Goal: Obtain resource: Download file/media

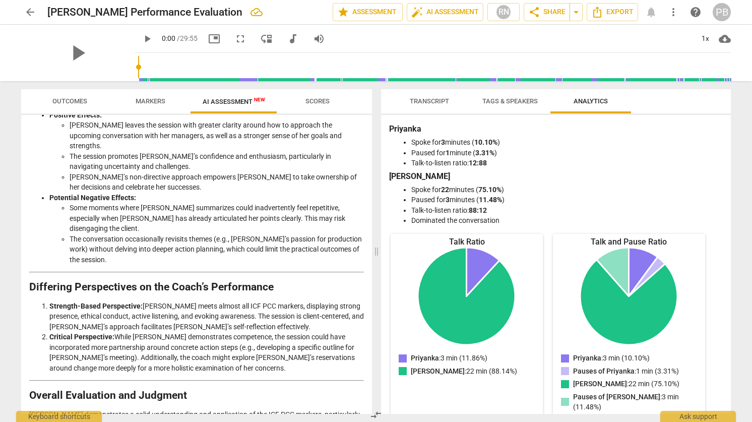
scroll to position [157, 0]
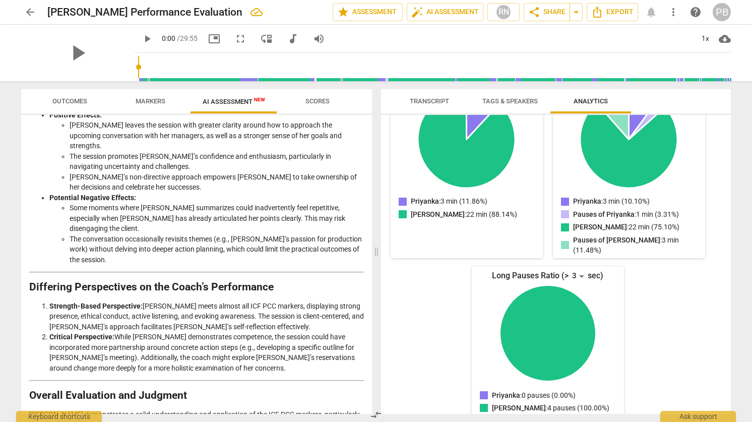
click at [442, 101] on span "Transcript" at bounding box center [429, 101] width 39 height 8
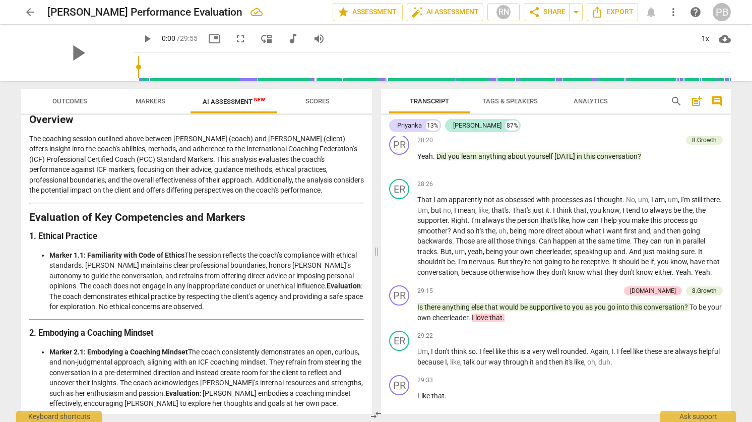
scroll to position [0, 0]
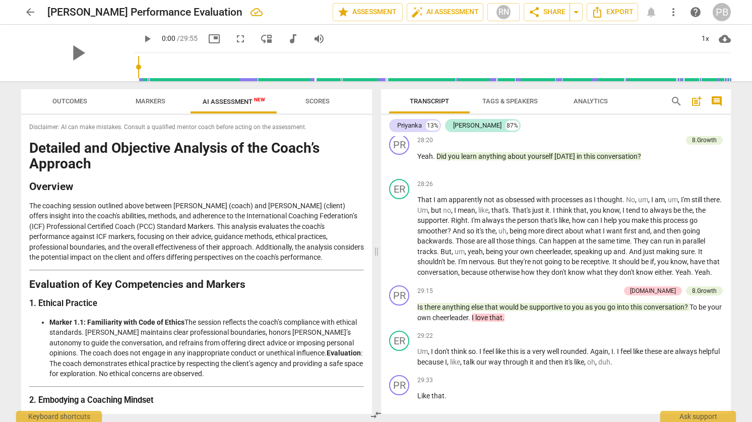
click at [310, 103] on span "Scores" at bounding box center [318, 101] width 24 height 8
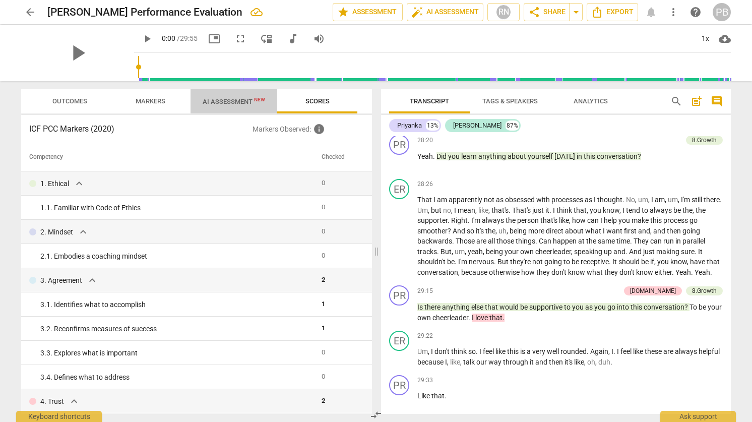
click at [231, 99] on span "AI Assessment New" at bounding box center [234, 102] width 63 height 8
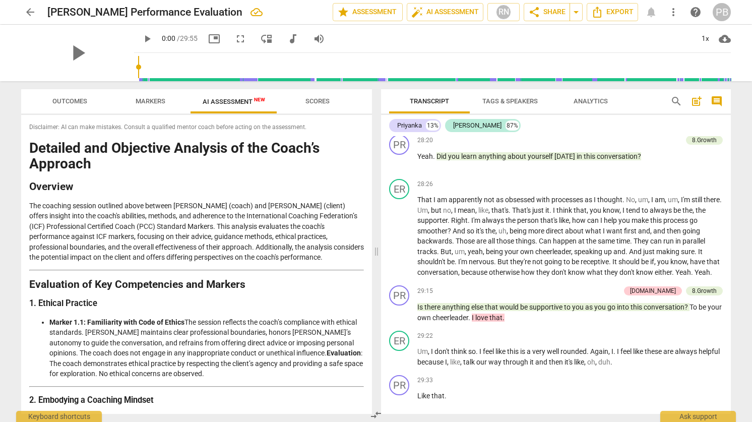
click at [147, 97] on span "Markers" at bounding box center [151, 101] width 30 height 8
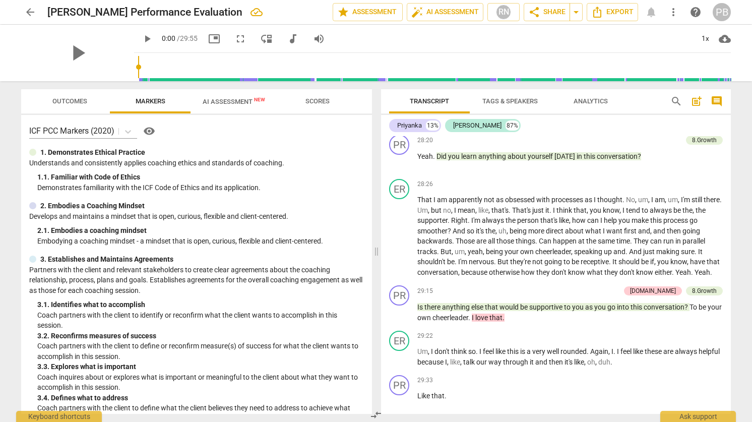
click at [227, 102] on span "AI Assessment New" at bounding box center [234, 102] width 63 height 8
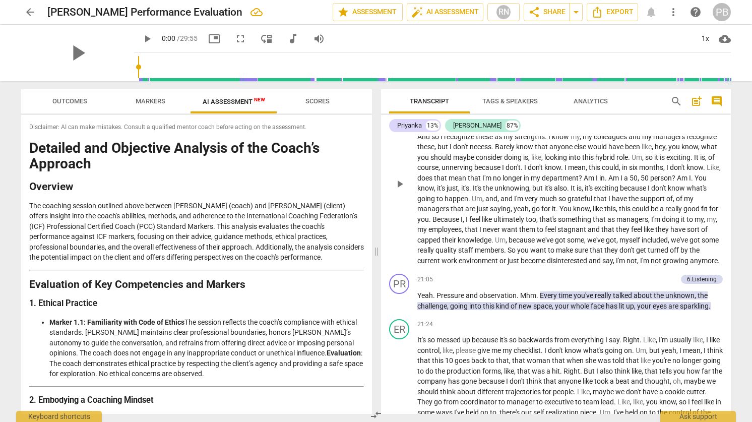
scroll to position [2624, 0]
click at [699, 101] on span "post_add" at bounding box center [697, 101] width 12 height 12
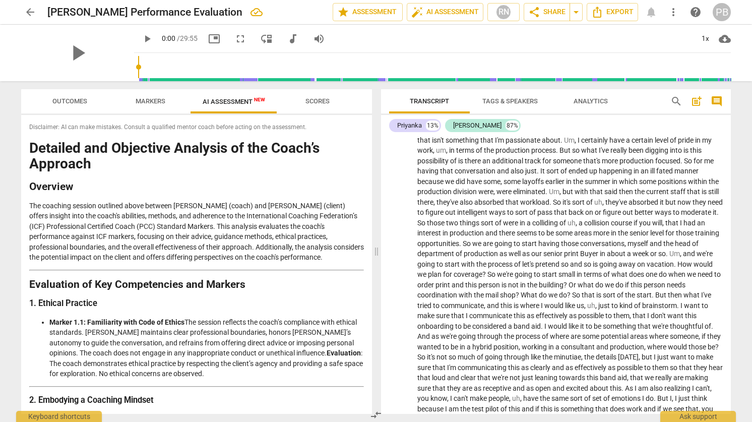
scroll to position [0, 0]
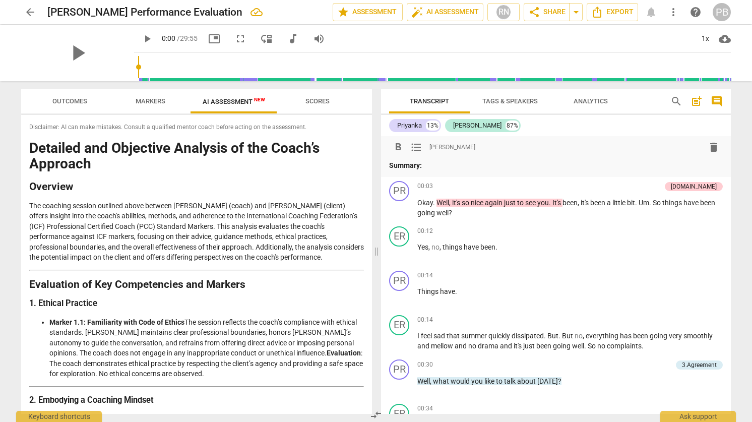
click at [642, 126] on div "Priyanka 13% [PERSON_NAME] 87%" at bounding box center [556, 125] width 334 height 17
click at [430, 103] on span "Transcript" at bounding box center [429, 101] width 39 height 8
click at [511, 102] on span "Tags & Speakers" at bounding box center [510, 101] width 55 height 8
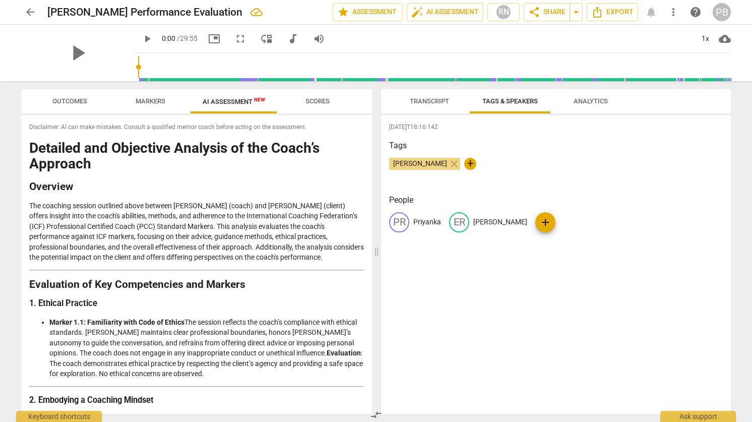
click at [425, 102] on span "Transcript" at bounding box center [429, 101] width 39 height 8
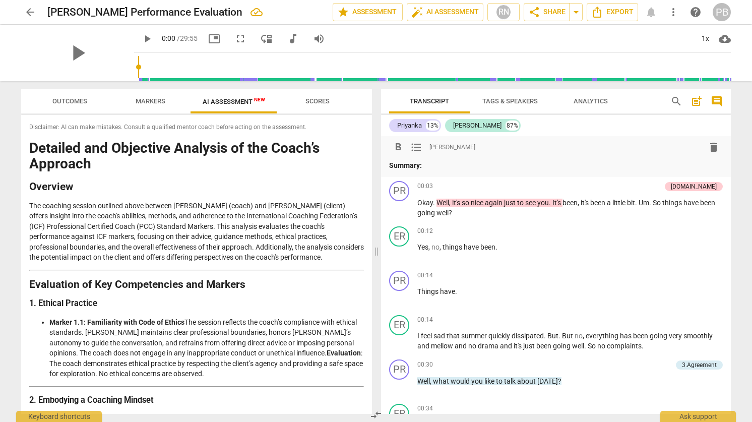
click at [417, 146] on span "format_list_bulleted" at bounding box center [416, 147] width 12 height 12
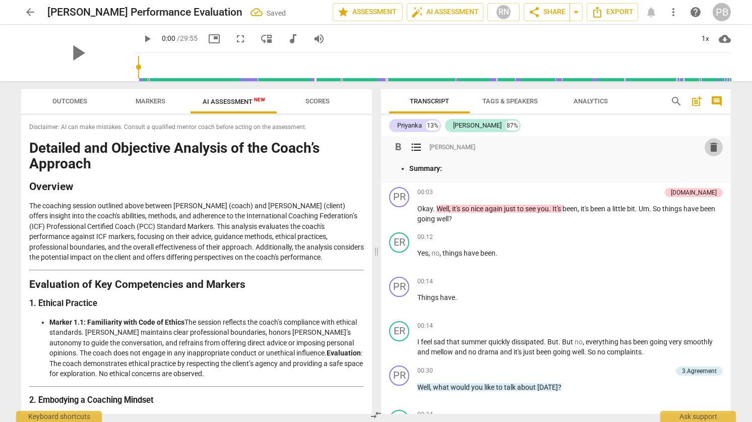
click at [714, 144] on span "delete" at bounding box center [714, 147] width 12 height 12
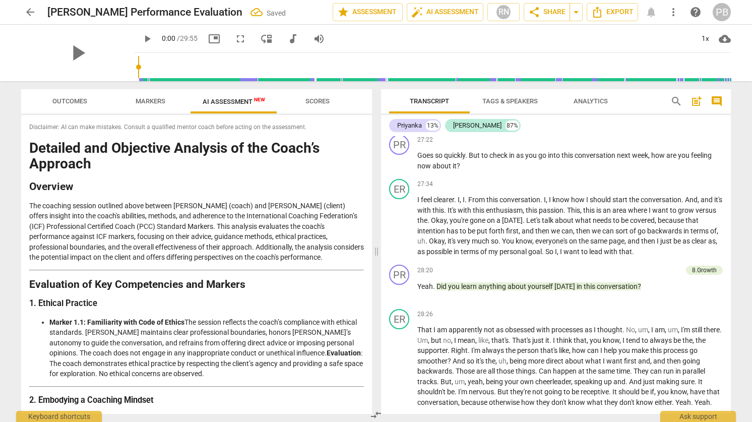
scroll to position [3700, 0]
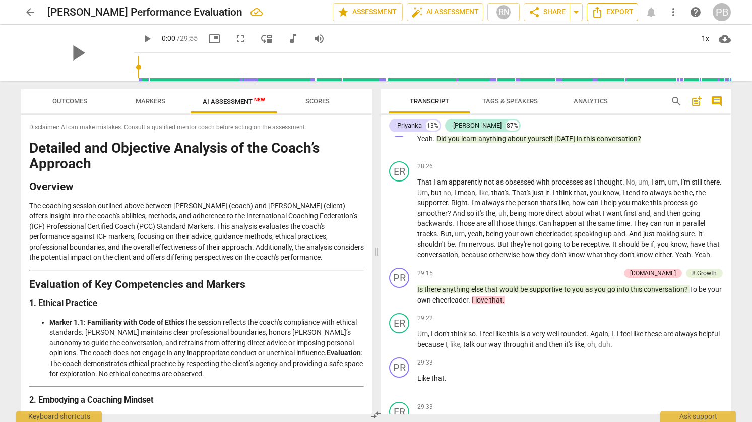
click at [615, 11] on span "Export" at bounding box center [612, 12] width 42 height 12
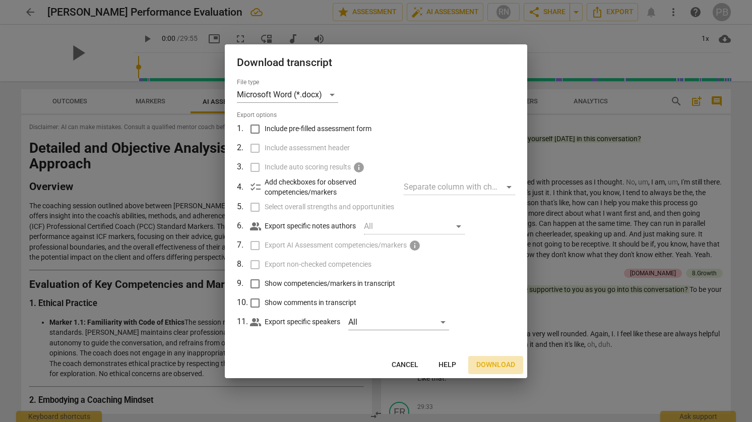
click at [502, 364] on span "Download" at bounding box center [495, 365] width 39 height 10
